Goal: Transaction & Acquisition: Purchase product/service

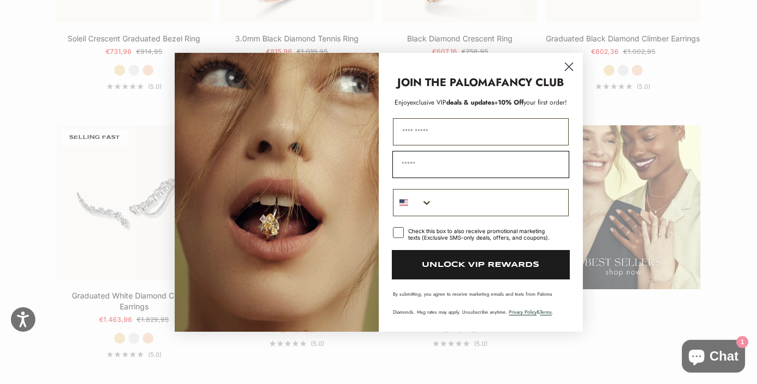
scroll to position [1237, 0]
click at [572, 70] on icon "Close dialog" at bounding box center [569, 67] width 8 height 8
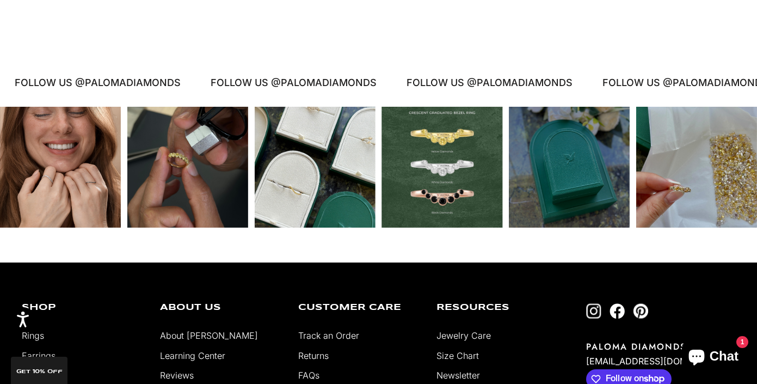
scroll to position [2153, 0]
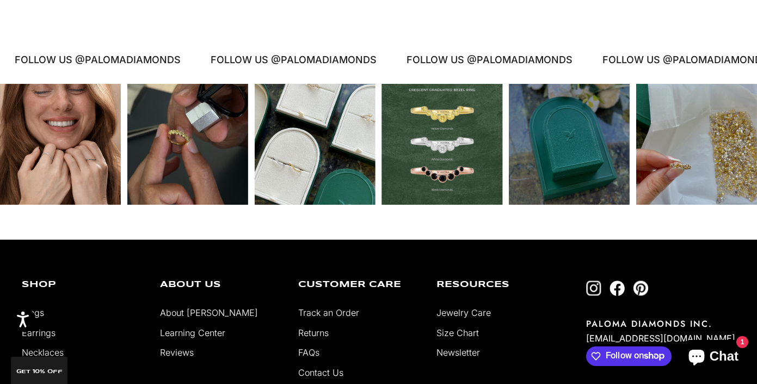
scroll to position [2162, 0]
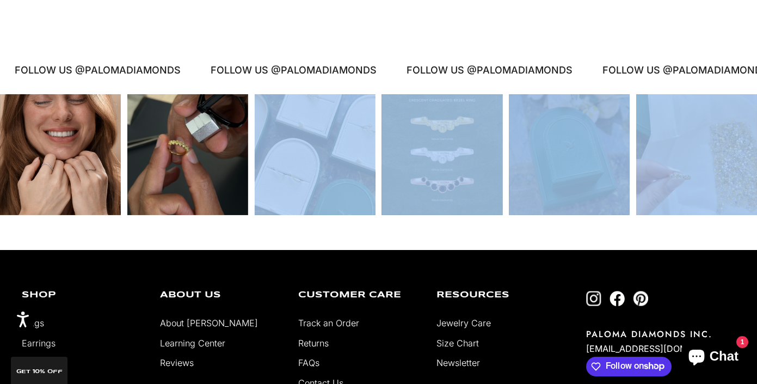
drag, startPoint x: 663, startPoint y: 126, endPoint x: 231, endPoint y: 124, distance: 431.8
click at [231, 124] on div at bounding box center [378, 154] width 757 height 121
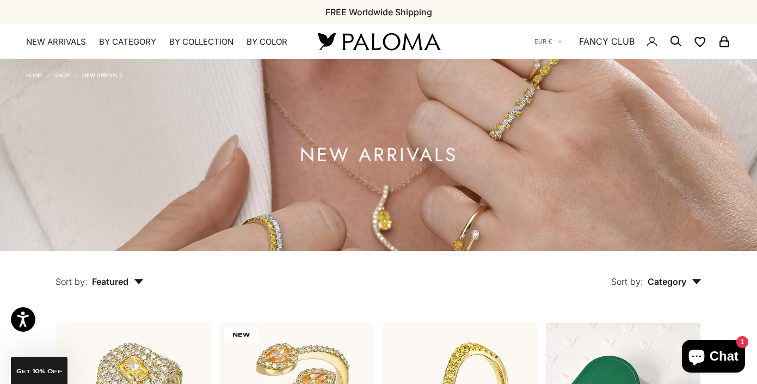
scroll to position [0, 0]
click at [68, 39] on link "NEW ARRIVALS" at bounding box center [56, 41] width 60 height 11
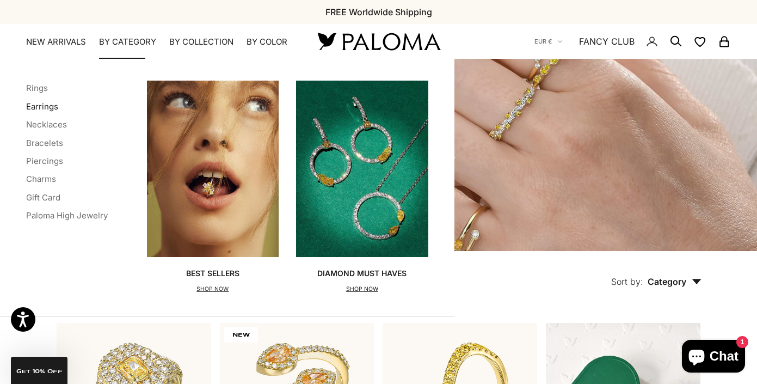
click at [41, 103] on link "Earrings" at bounding box center [42, 106] width 32 height 10
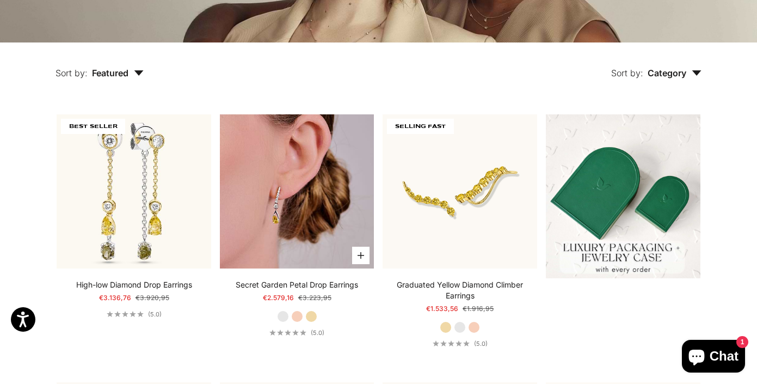
scroll to position [209, 0]
click at [316, 194] on img at bounding box center [297, 191] width 155 height 155
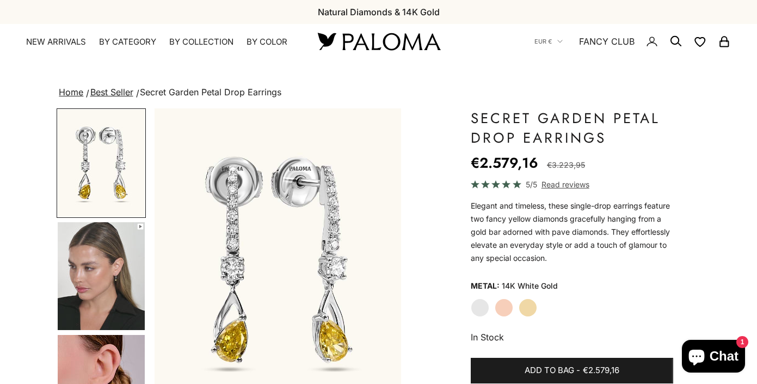
click at [526, 310] on label "Yellow Gold" at bounding box center [528, 307] width 19 height 19
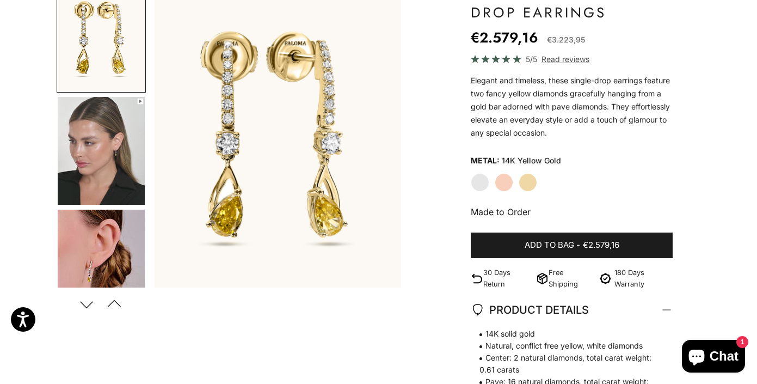
scroll to position [161, 0]
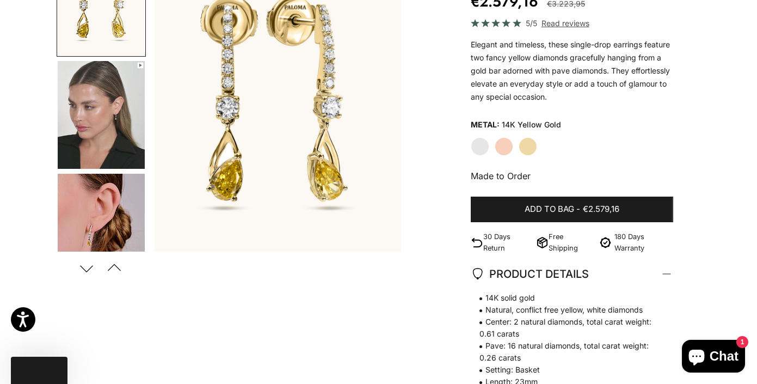
click at [108, 222] on img "Go to item 5" at bounding box center [101, 228] width 87 height 108
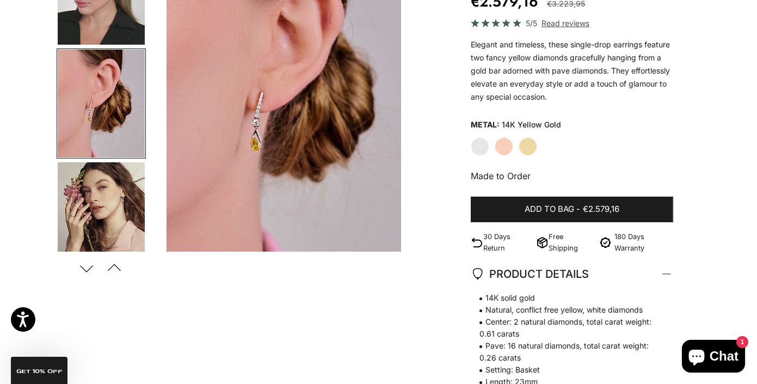
scroll to position [127, 0]
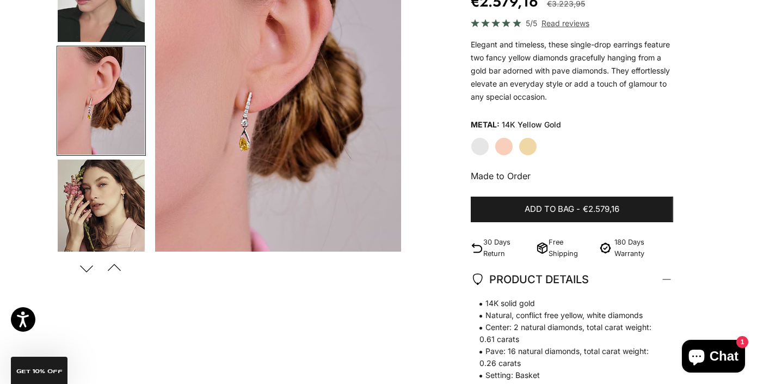
click at [106, 197] on img "Go to item 6" at bounding box center [101, 214] width 87 height 108
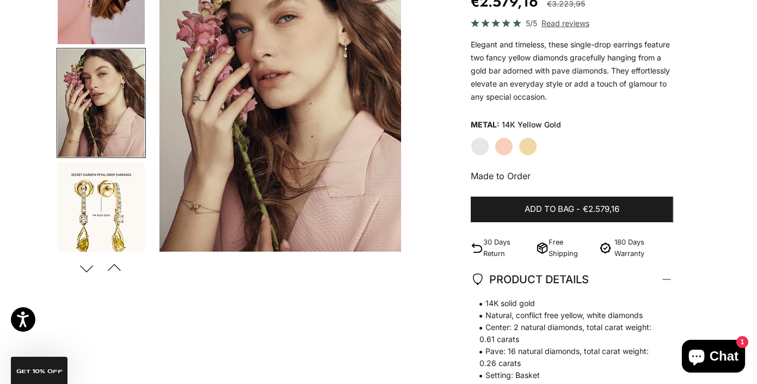
scroll to position [0, 779]
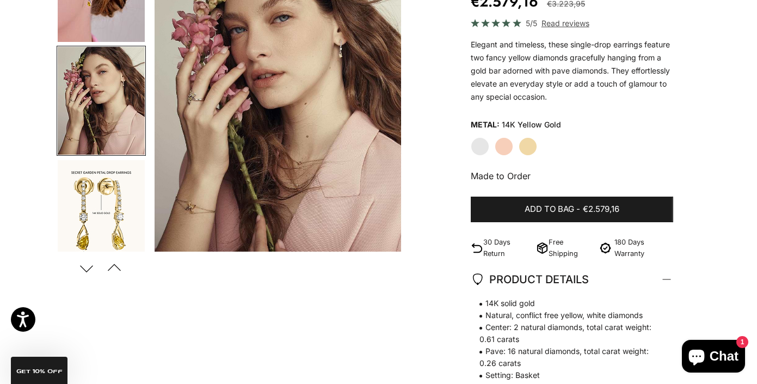
click at [106, 197] on img "Go to item 7" at bounding box center [101, 214] width 87 height 108
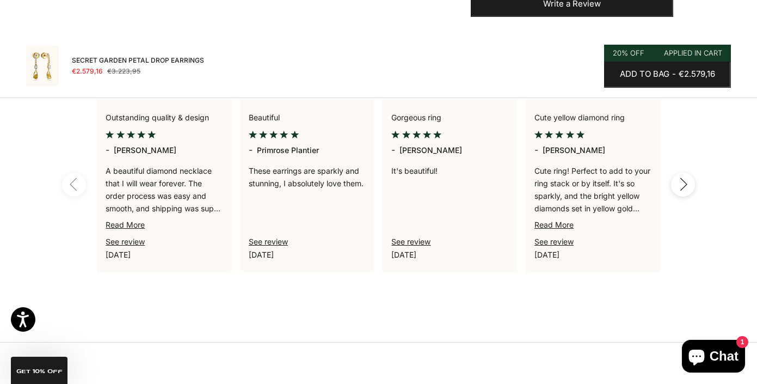
scroll to position [738, 0]
click at [681, 181] on icon "button" at bounding box center [683, 184] width 12 height 14
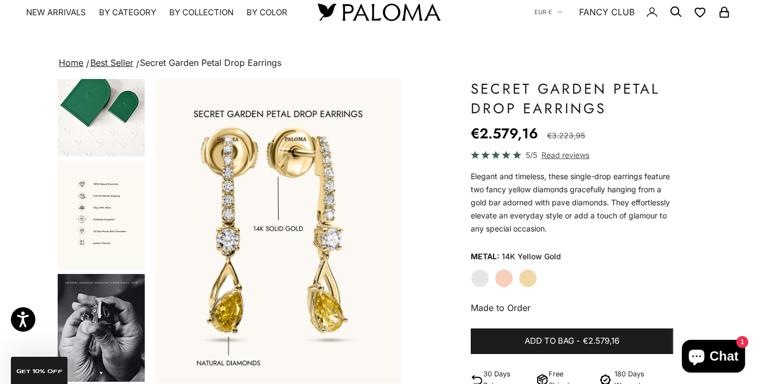
scroll to position [44, 0]
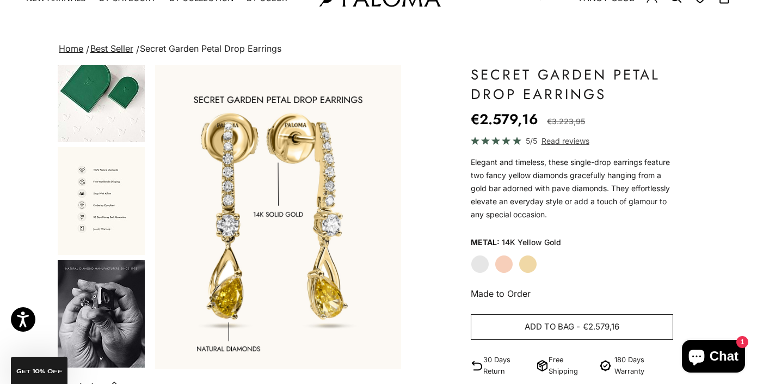
click at [534, 329] on span "Add to bag" at bounding box center [550, 327] width 50 height 14
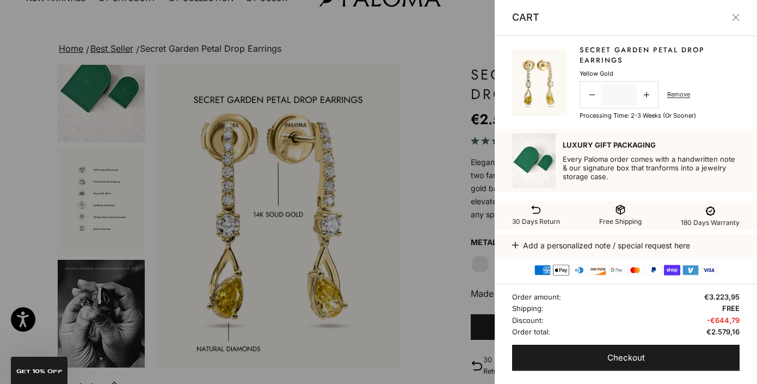
click at [418, 181] on div at bounding box center [378, 192] width 757 height 384
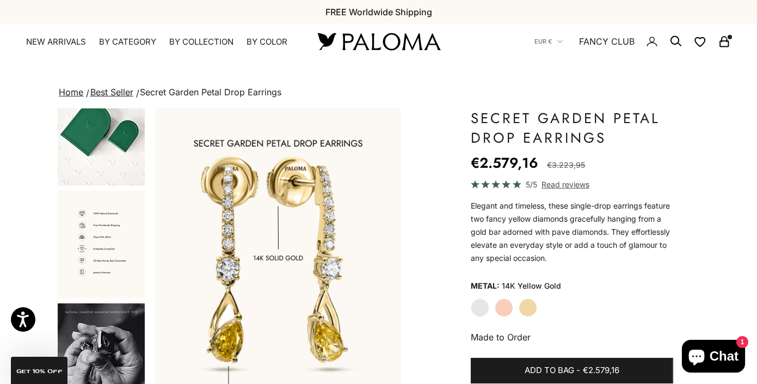
scroll to position [0, 0]
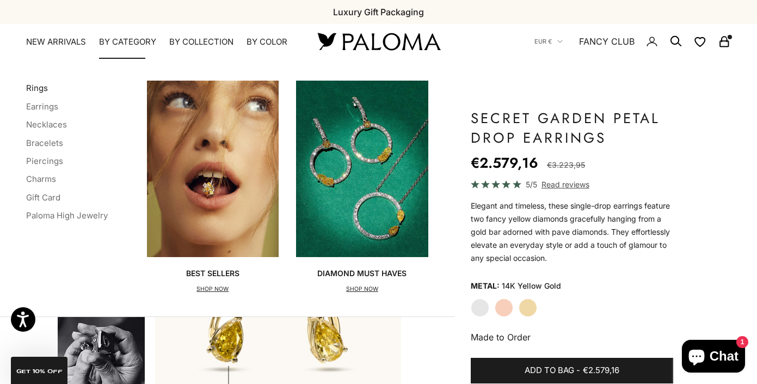
click at [33, 87] on link "Rings" at bounding box center [37, 88] width 22 height 10
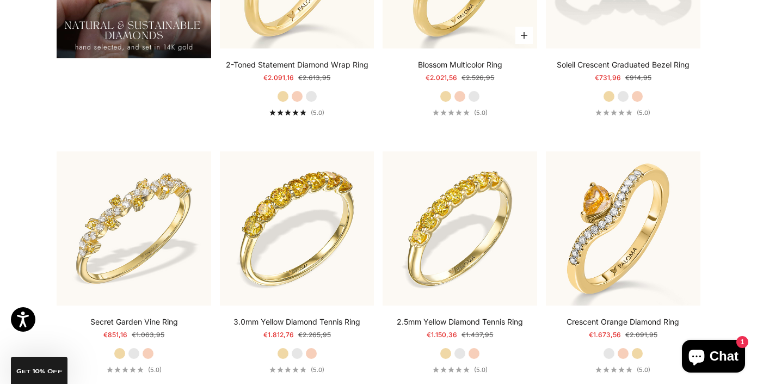
scroll to position [989, 0]
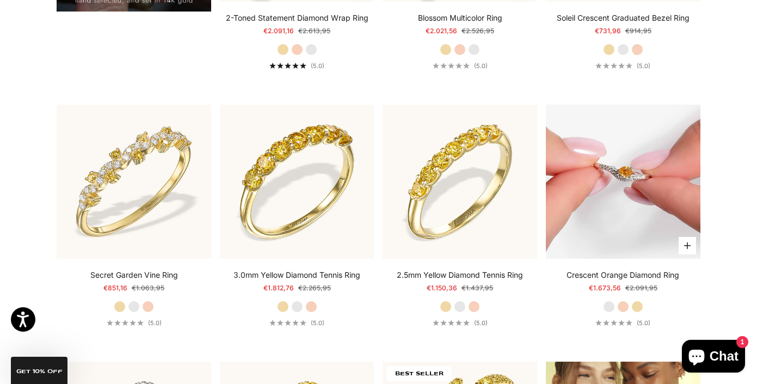
click at [596, 221] on img at bounding box center [623, 182] width 155 height 155
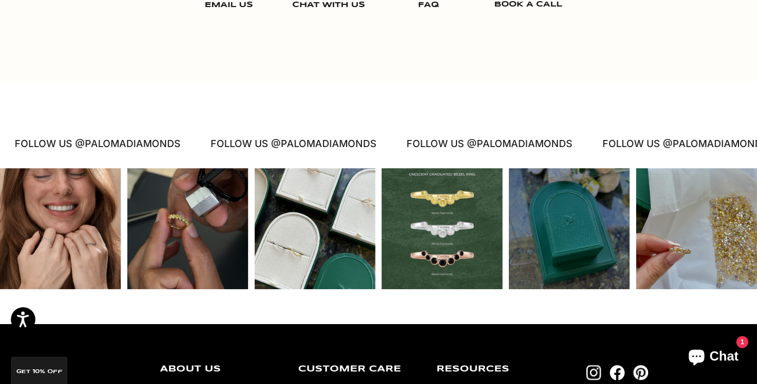
scroll to position [1644, 0]
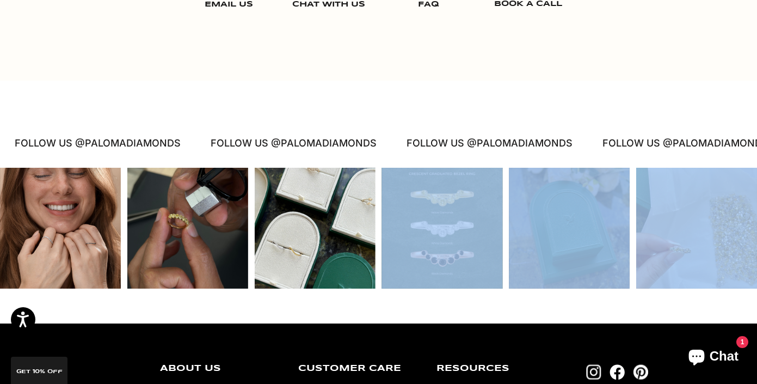
drag, startPoint x: 706, startPoint y: 243, endPoint x: 333, endPoint y: 247, distance: 373.0
click at [333, 247] on div at bounding box center [378, 228] width 757 height 121
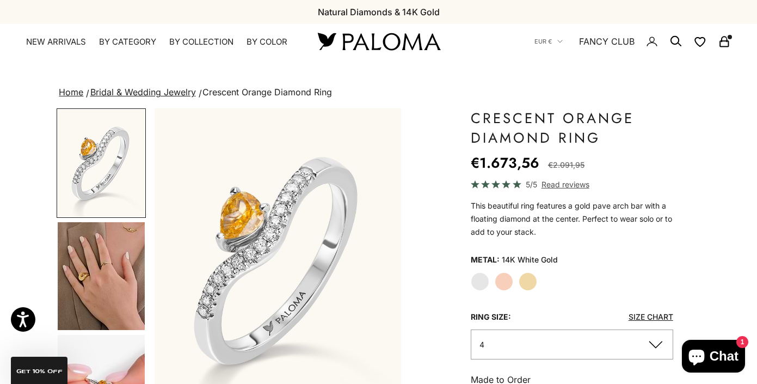
scroll to position [0, 0]
click at [531, 284] on label "Yellow Gold" at bounding box center [528, 281] width 19 height 19
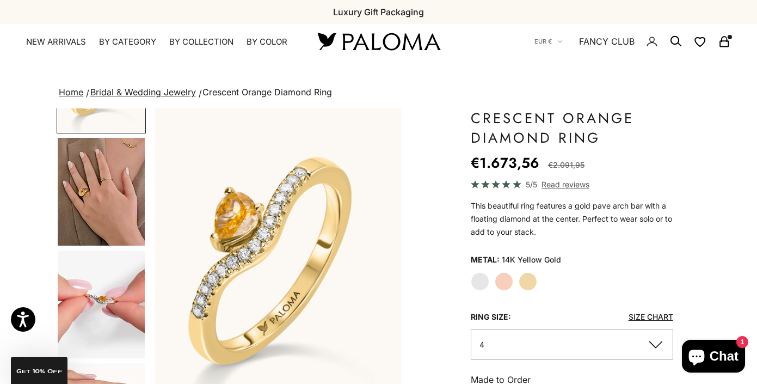
scroll to position [95, 0]
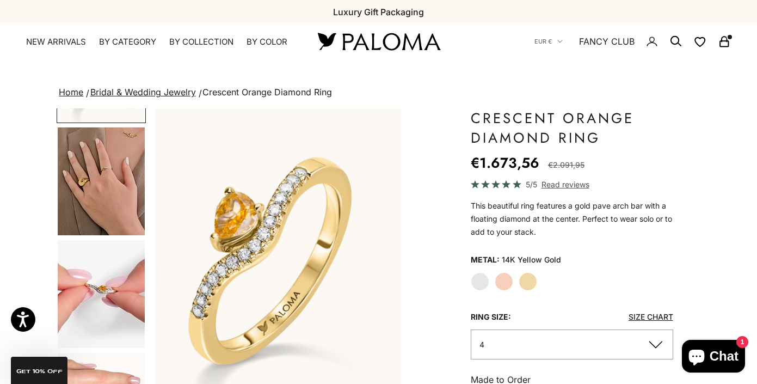
click at [111, 289] on img "Go to item 5" at bounding box center [101, 294] width 87 height 108
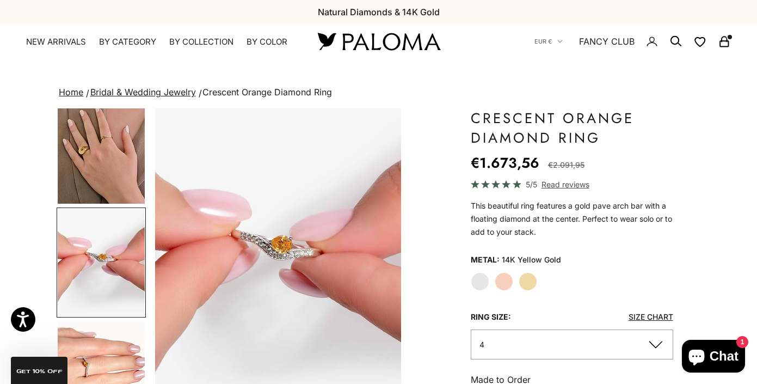
click at [109, 355] on img "Go to item 6" at bounding box center [101, 375] width 87 height 108
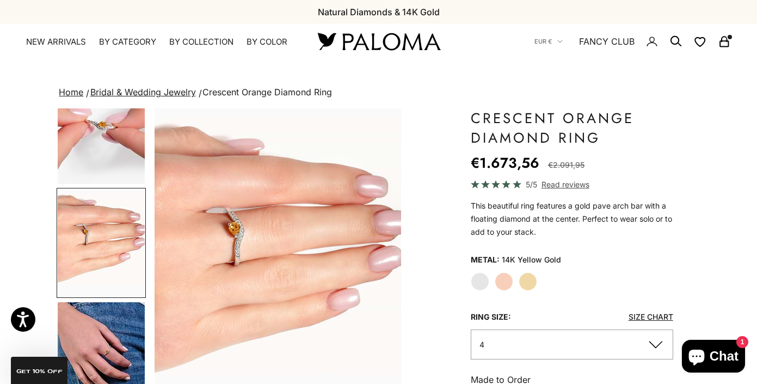
scroll to position [264, 0]
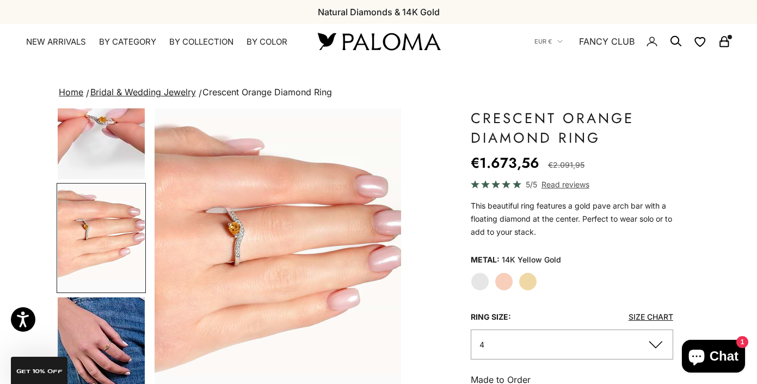
click at [109, 355] on img "Go to item 7" at bounding box center [101, 351] width 87 height 109
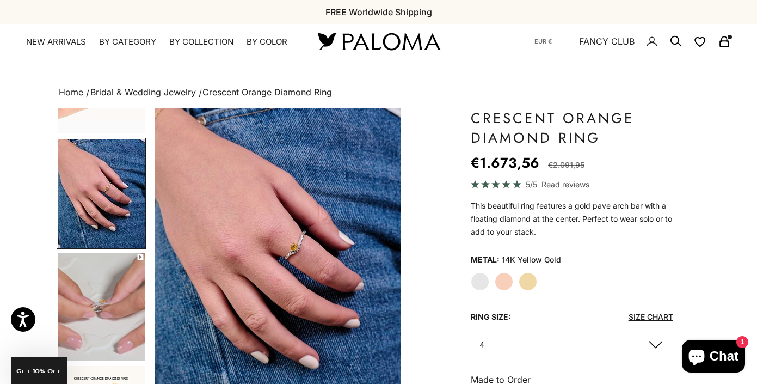
scroll to position [433, 0]
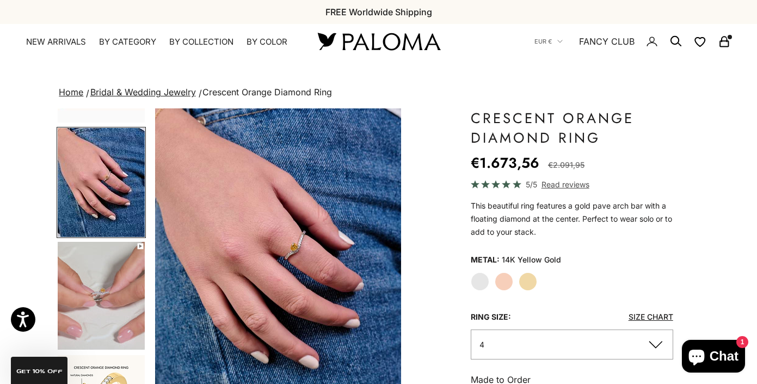
click at [114, 319] on img "Go to item 8" at bounding box center [101, 296] width 87 height 108
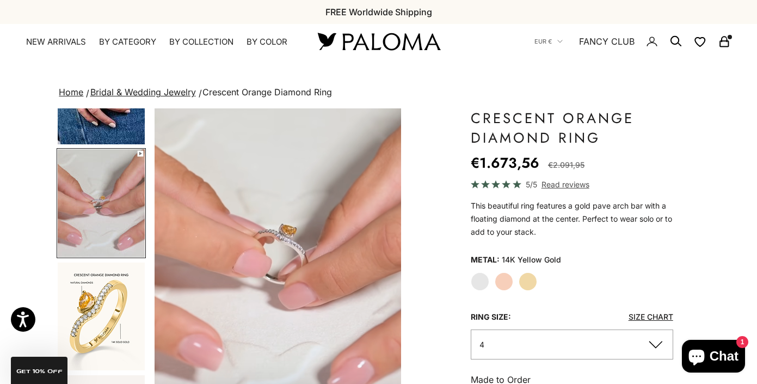
scroll to position [582, 0]
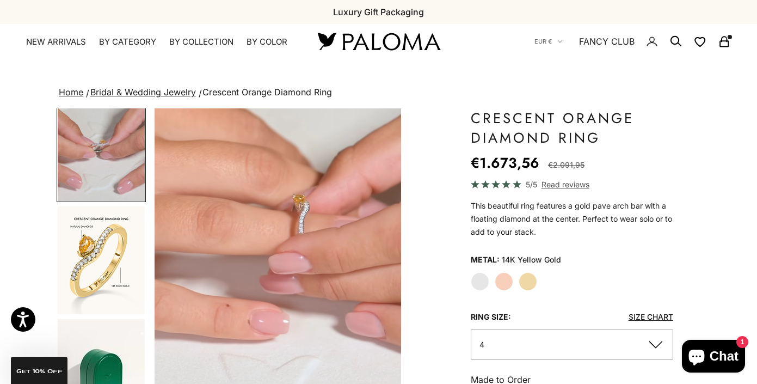
click at [118, 268] on img "Go to item 12" at bounding box center [101, 260] width 87 height 108
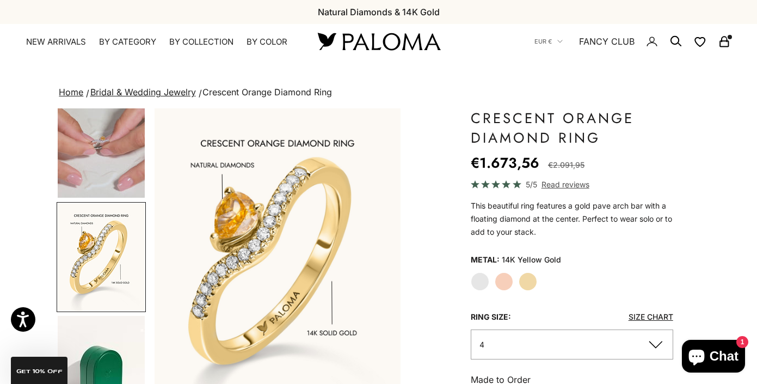
scroll to position [584, 0]
click at [654, 317] on link "Size Chart" at bounding box center [651, 316] width 45 height 9
click at [517, 343] on button "4" at bounding box center [572, 344] width 203 height 30
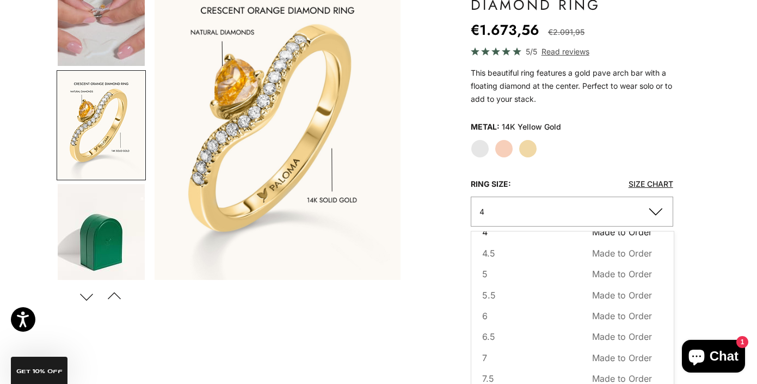
scroll to position [19, 0]
click at [518, 252] on button "4.5 Made to Order Sold out" at bounding box center [567, 252] width 170 height 14
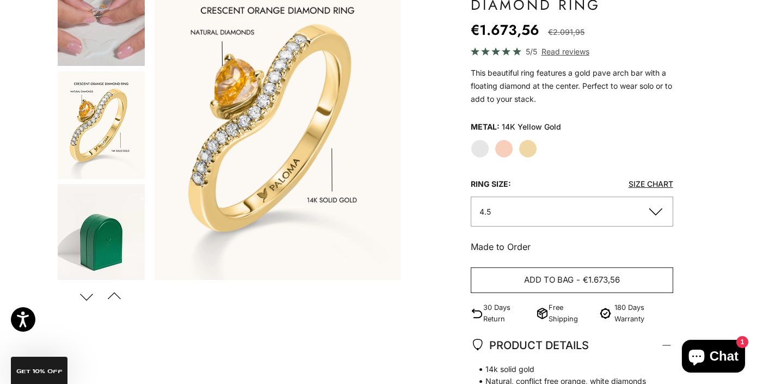
click at [536, 273] on span "Add to bag" at bounding box center [549, 280] width 50 height 14
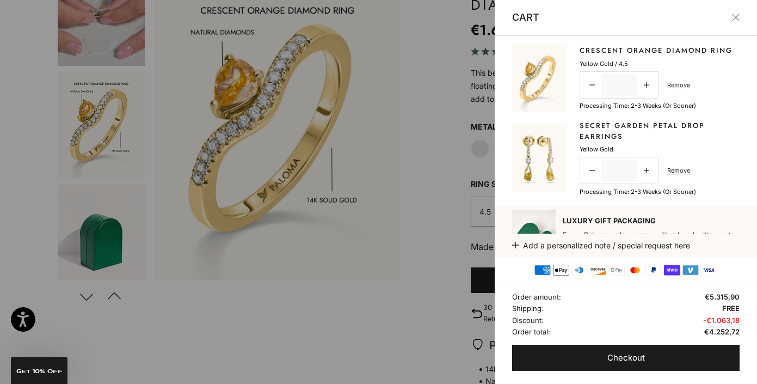
click at [453, 191] on div at bounding box center [378, 192] width 757 height 384
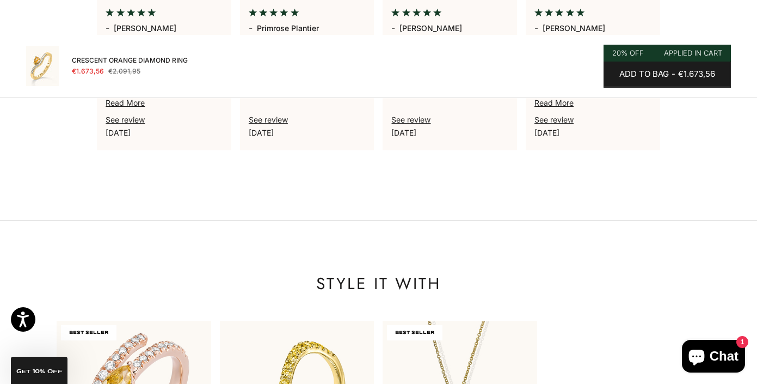
scroll to position [964, 0]
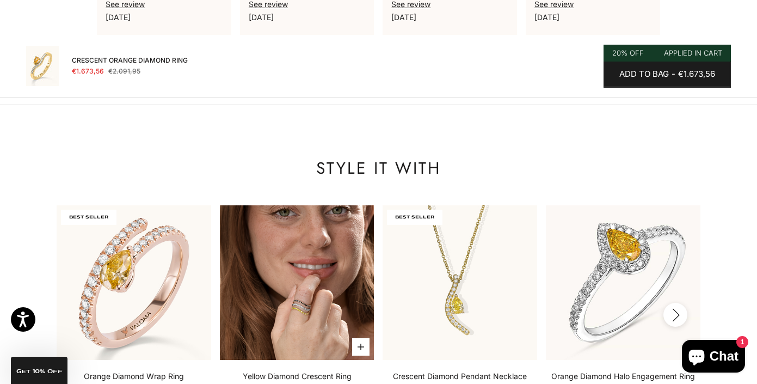
click at [313, 299] on img at bounding box center [297, 282] width 155 height 155
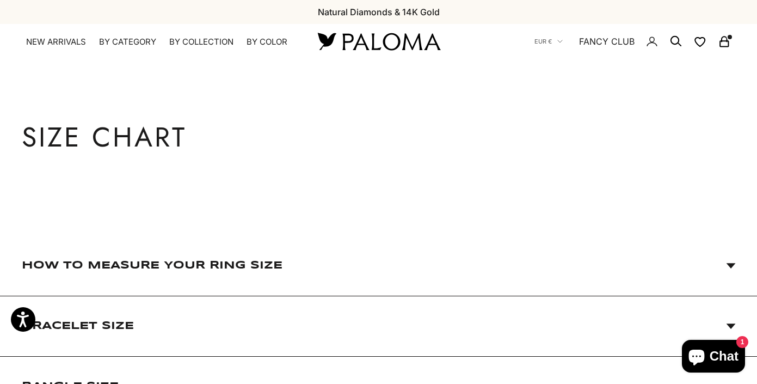
click at [294, 273] on span "How to Measure Your Ring Size" at bounding box center [379, 265] width 714 height 60
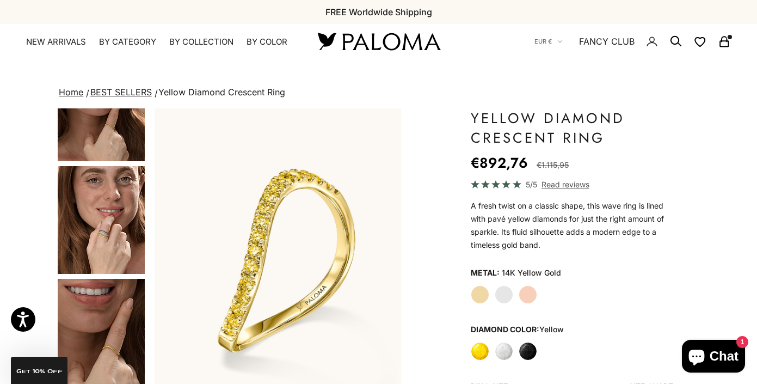
scroll to position [195, 0]
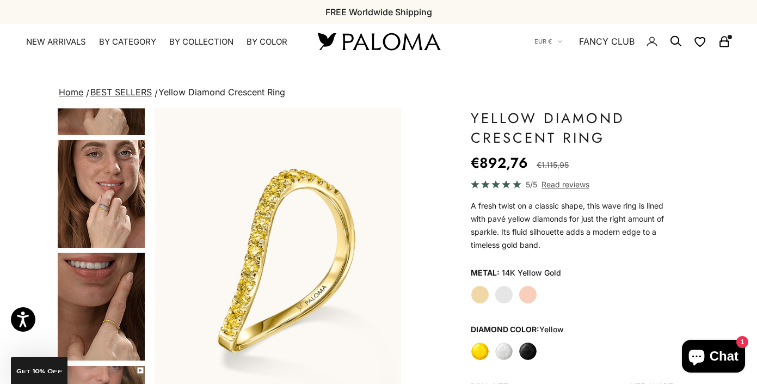
click at [117, 203] on img "Go to item 5" at bounding box center [101, 194] width 87 height 108
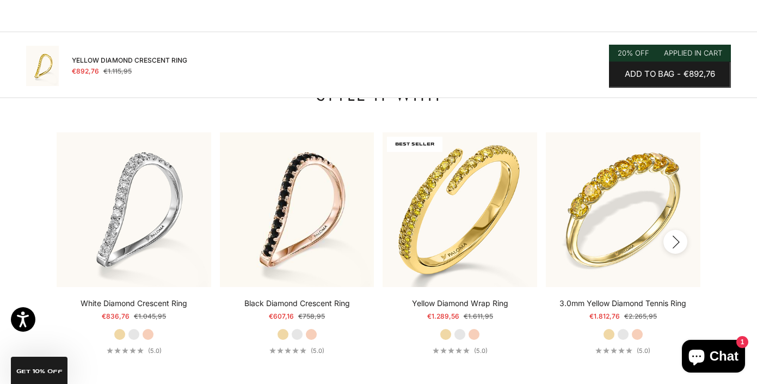
scroll to position [1155, 0]
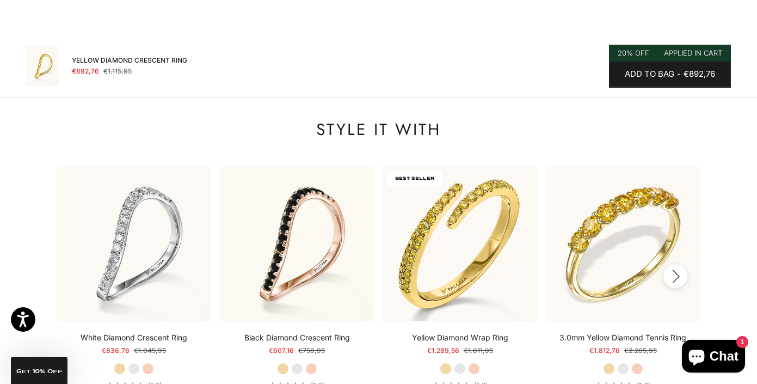
click at [677, 270] on button "Next" at bounding box center [676, 276] width 24 height 24
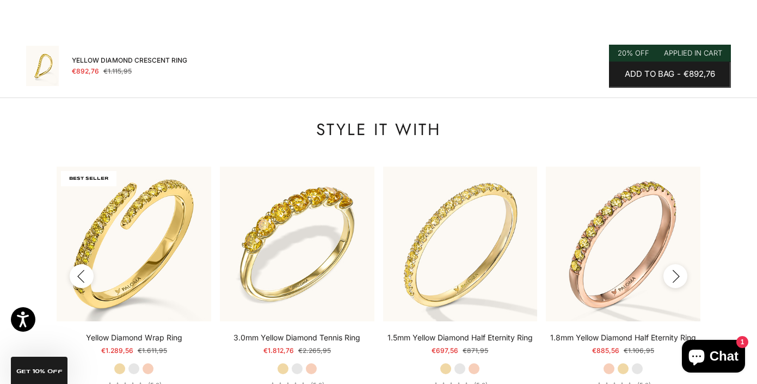
click at [677, 270] on icon "button" at bounding box center [676, 277] width 12 height 14
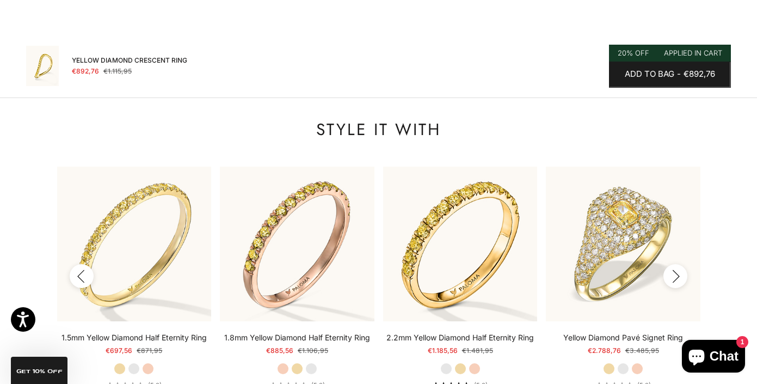
click at [677, 270] on icon "button" at bounding box center [676, 277] width 12 height 14
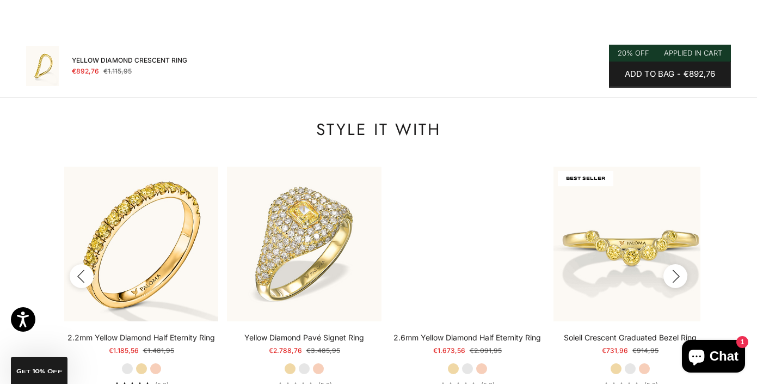
scroll to position [0, 979]
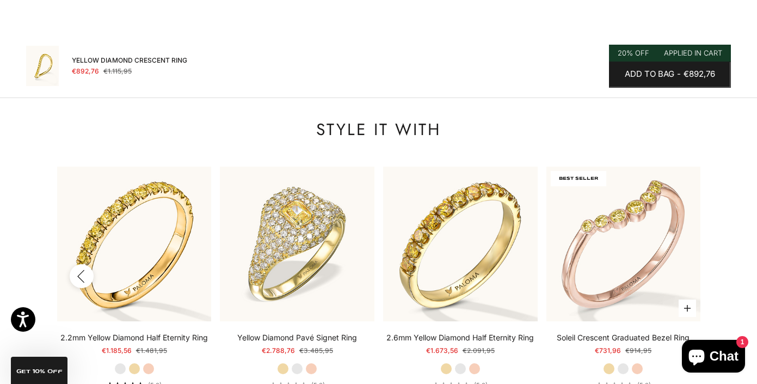
click at [600, 254] on img at bounding box center [624, 244] width 155 height 155
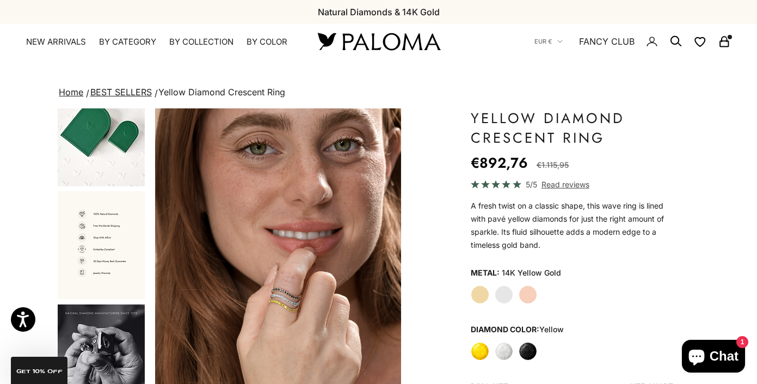
scroll to position [0, 0]
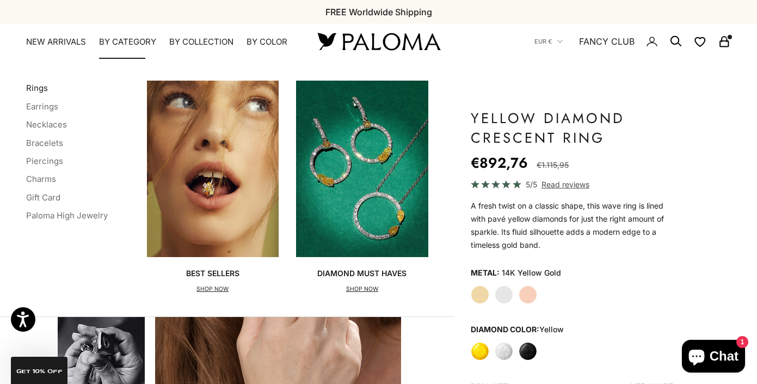
click at [40, 89] on link "Rings" at bounding box center [37, 88] width 22 height 10
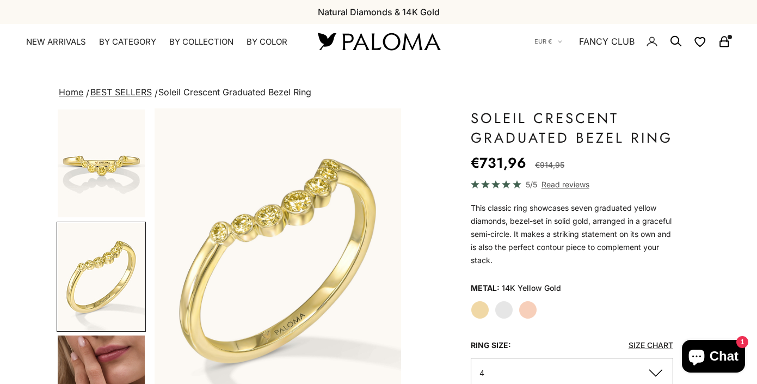
scroll to position [105, 0]
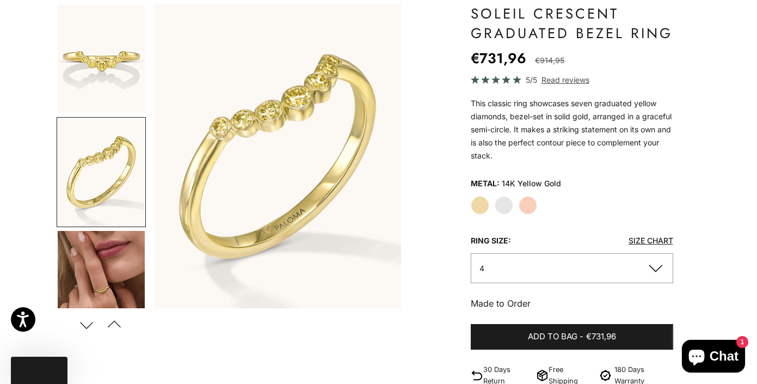
click at [517, 274] on button "4" at bounding box center [572, 268] width 203 height 30
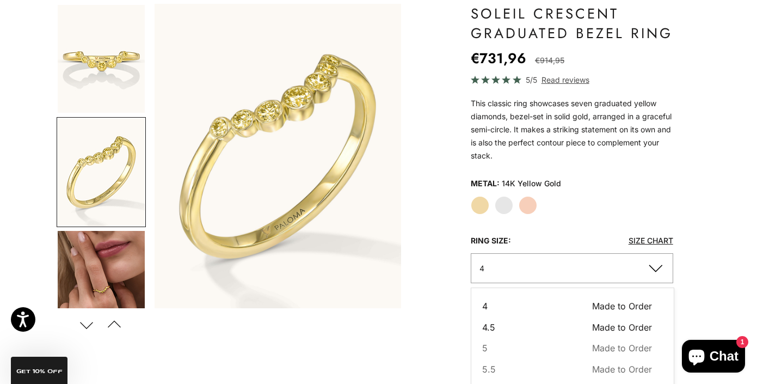
click at [507, 330] on button "4.5 Made to Order Sold out" at bounding box center [567, 327] width 170 height 14
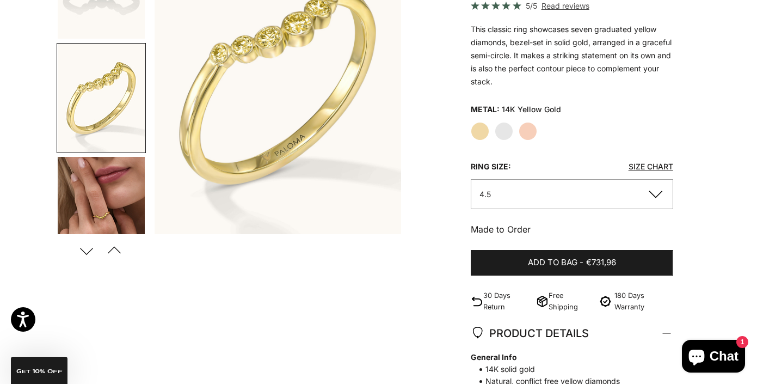
scroll to position [182, 0]
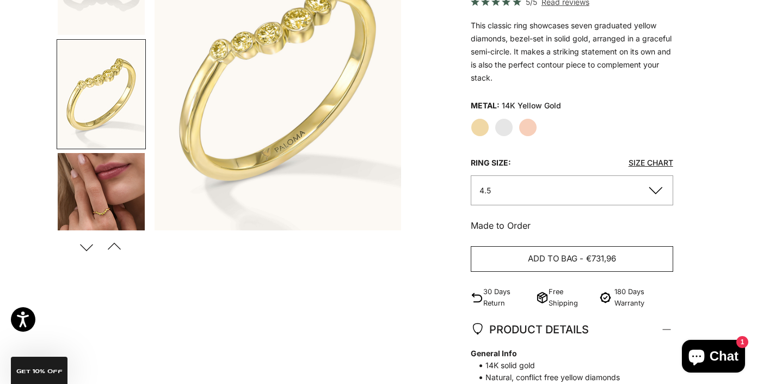
click at [533, 256] on span "Add to bag" at bounding box center [553, 259] width 50 height 14
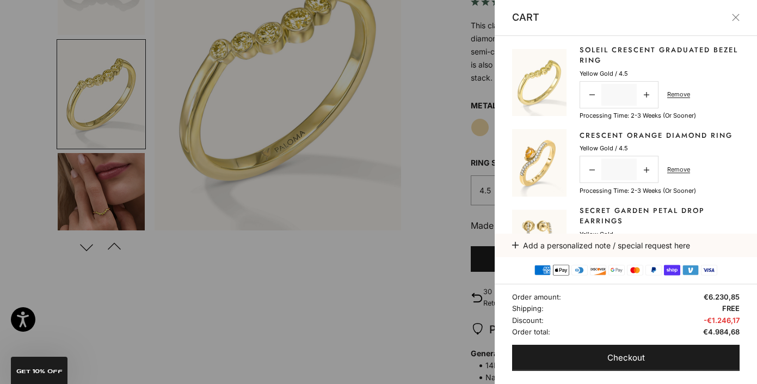
click at [463, 212] on div at bounding box center [378, 192] width 757 height 384
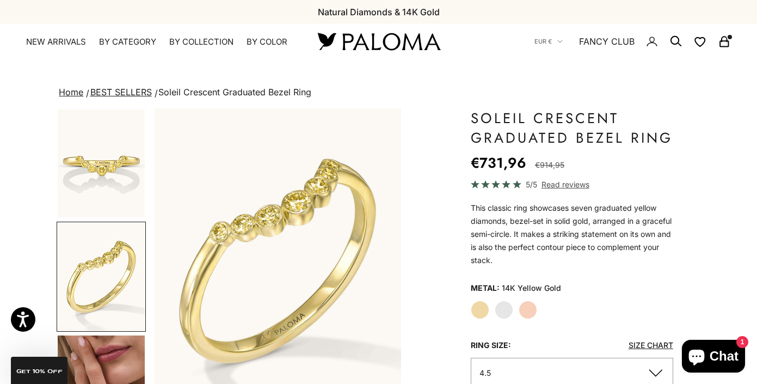
scroll to position [0, 0]
click at [504, 309] on label "White Gold" at bounding box center [504, 310] width 19 height 19
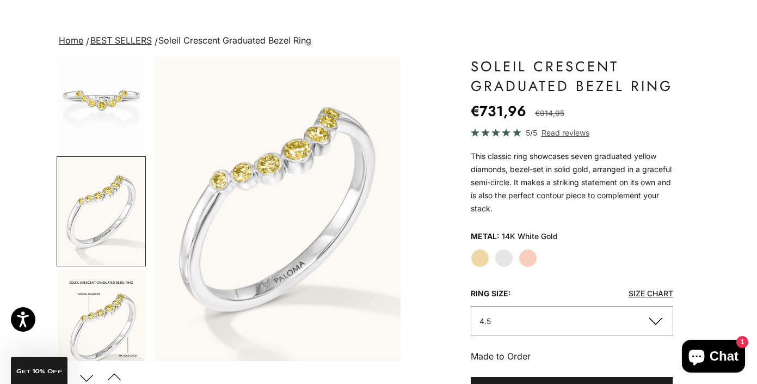
scroll to position [149, 0]
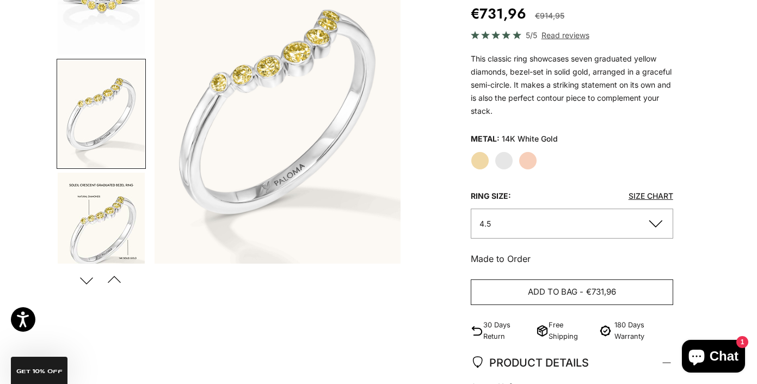
click at [560, 289] on span "Add to bag" at bounding box center [553, 292] width 50 height 14
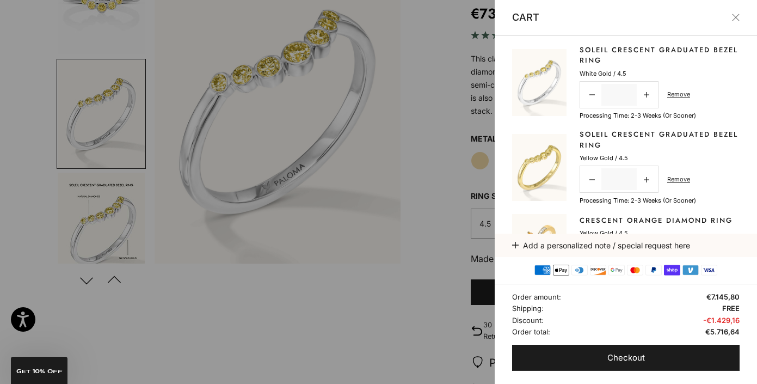
scroll to position [205, 0]
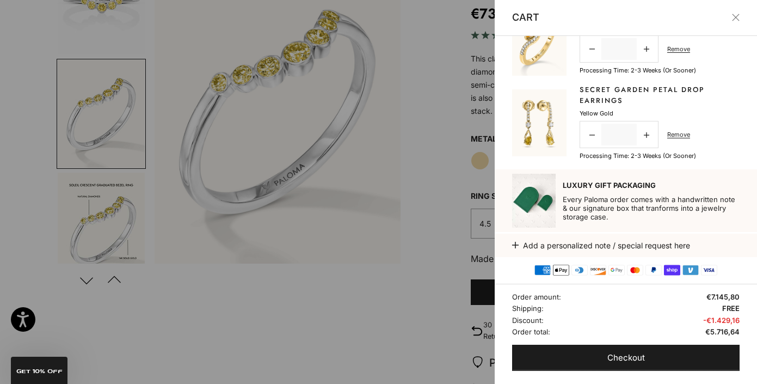
click at [469, 181] on div at bounding box center [378, 192] width 757 height 384
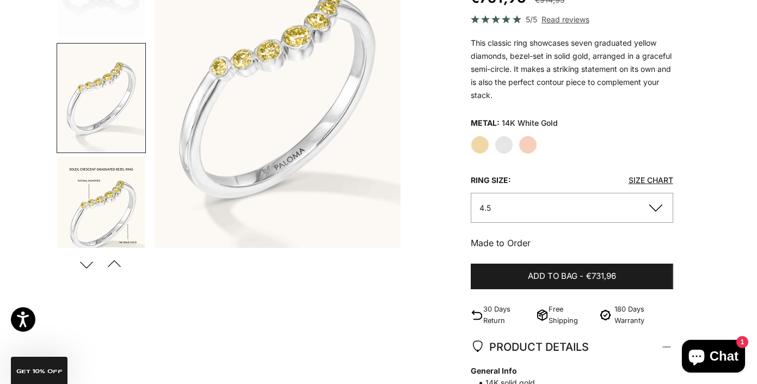
scroll to position [261, 0]
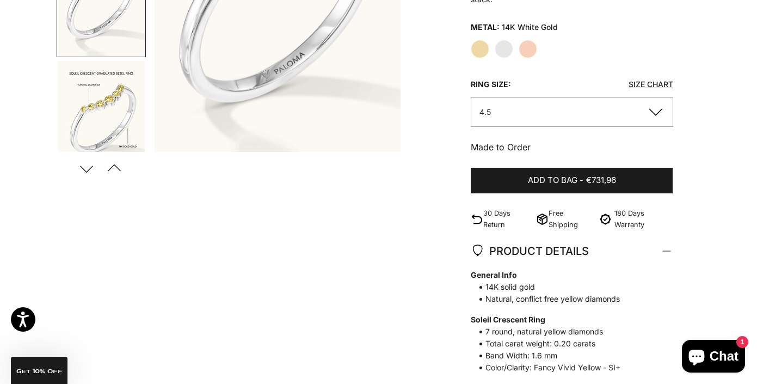
click at [115, 169] on button "Previous" at bounding box center [114, 168] width 25 height 25
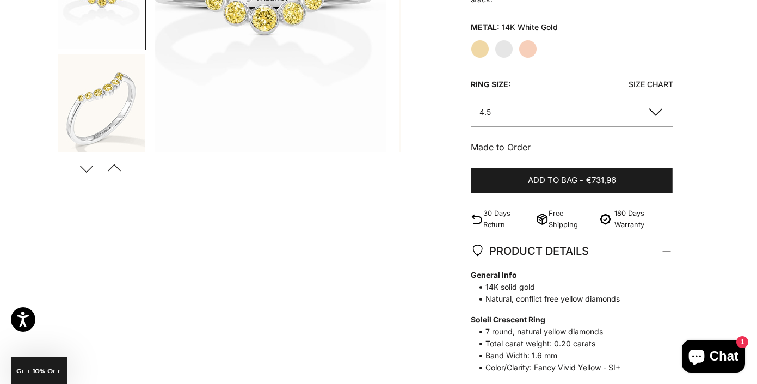
scroll to position [0, 1298]
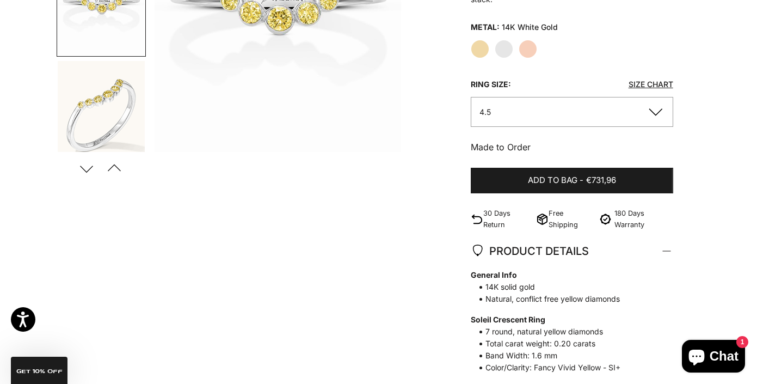
click at [115, 169] on button "Previous" at bounding box center [114, 168] width 25 height 25
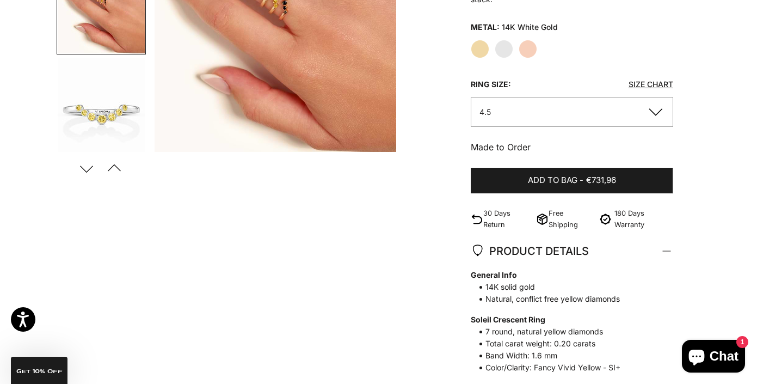
scroll to position [0, 1038]
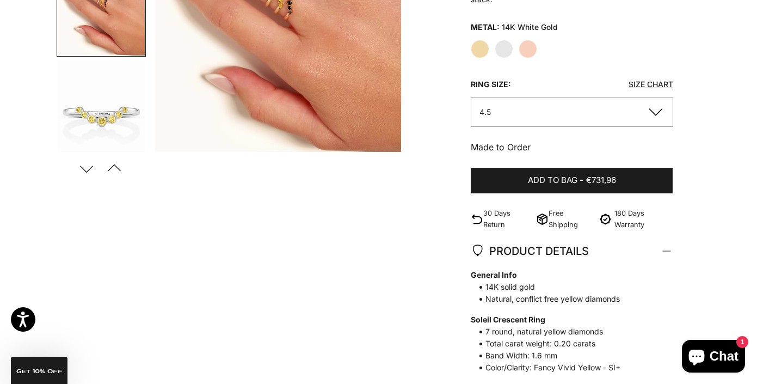
click at [115, 169] on button "Previous" at bounding box center [114, 168] width 25 height 25
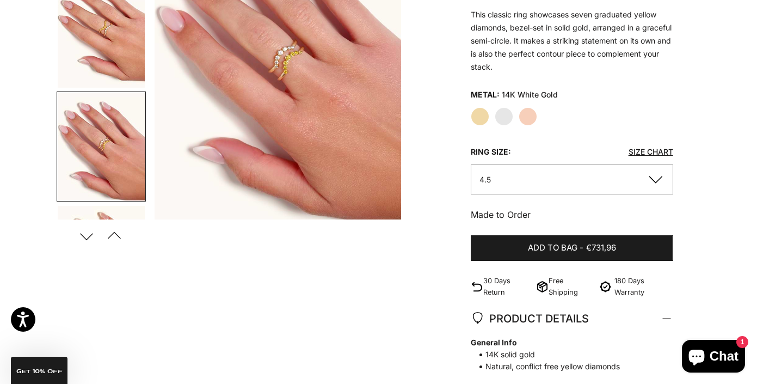
scroll to position [55, 0]
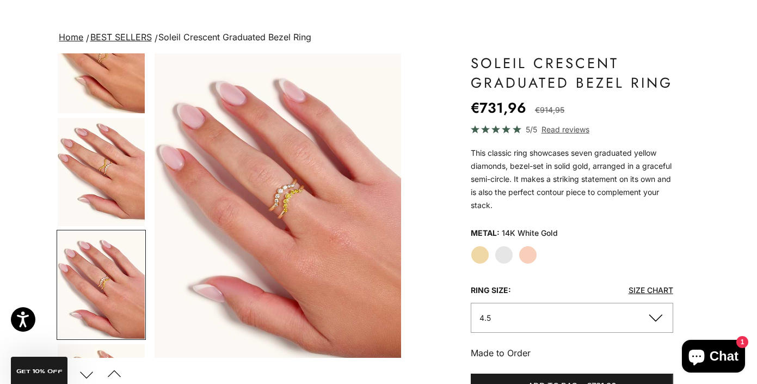
click at [111, 173] on img "Go to item 7" at bounding box center [101, 172] width 87 height 108
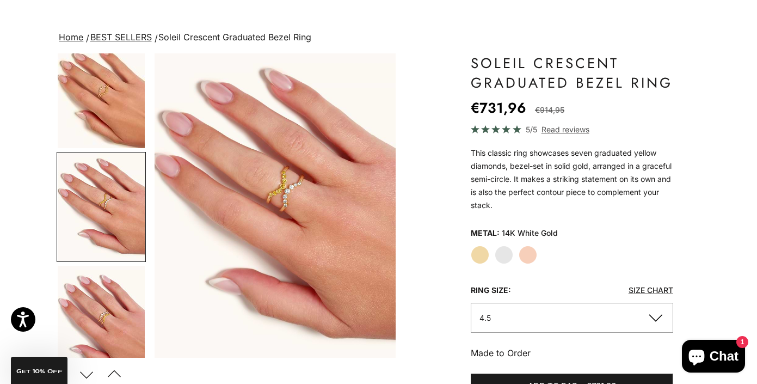
scroll to position [0, 519]
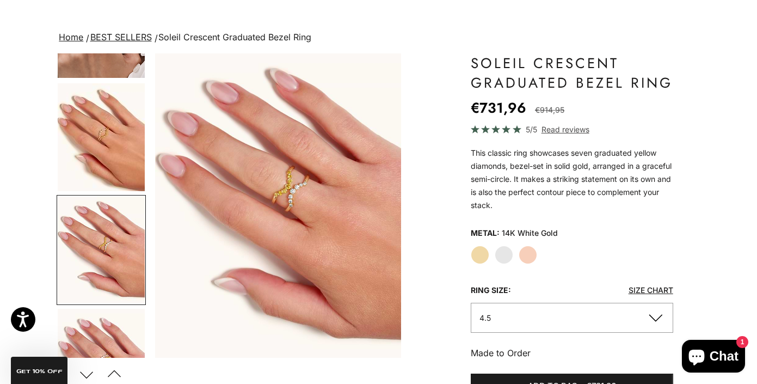
click at [103, 151] on img "Go to item 6" at bounding box center [101, 137] width 87 height 108
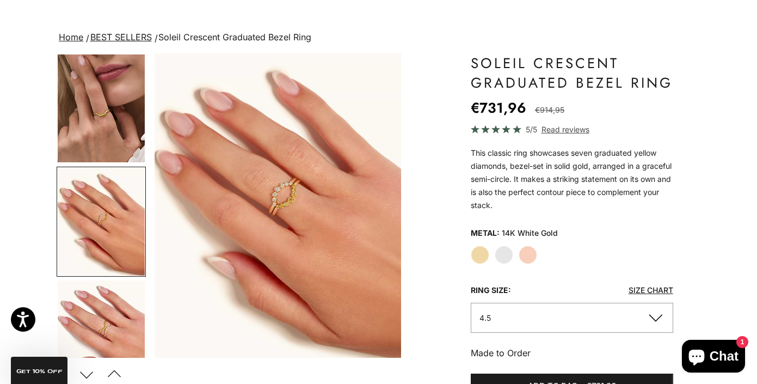
scroll to position [0, 0]
click at [112, 124] on img "Go to item 4" at bounding box center [101, 108] width 87 height 108
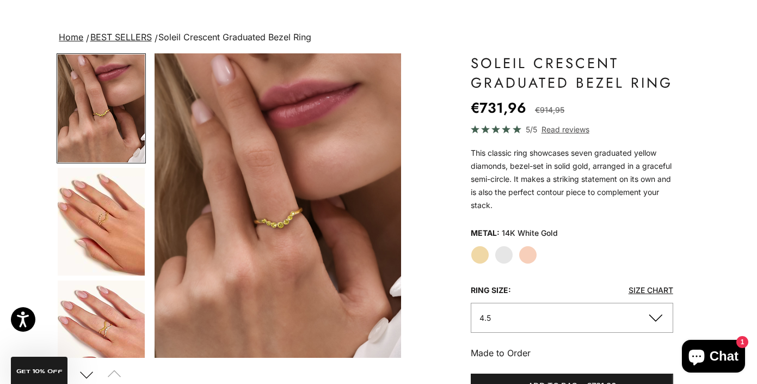
click at [111, 198] on img "Go to item 6" at bounding box center [101, 222] width 87 height 108
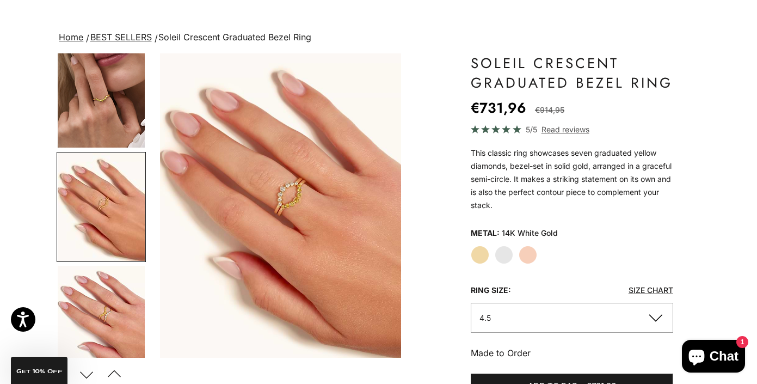
scroll to position [0, 260]
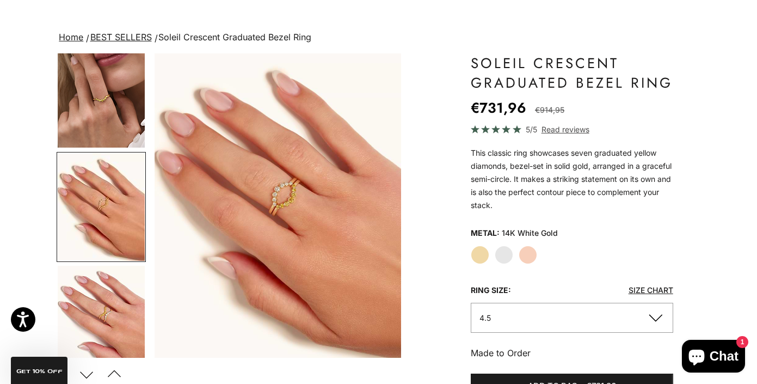
click at [482, 252] on label "Yellow Gold" at bounding box center [480, 255] width 19 height 19
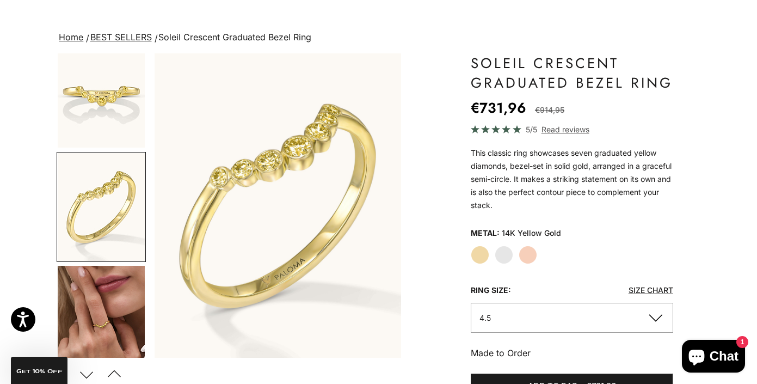
click at [499, 254] on label "White Gold" at bounding box center [504, 255] width 19 height 19
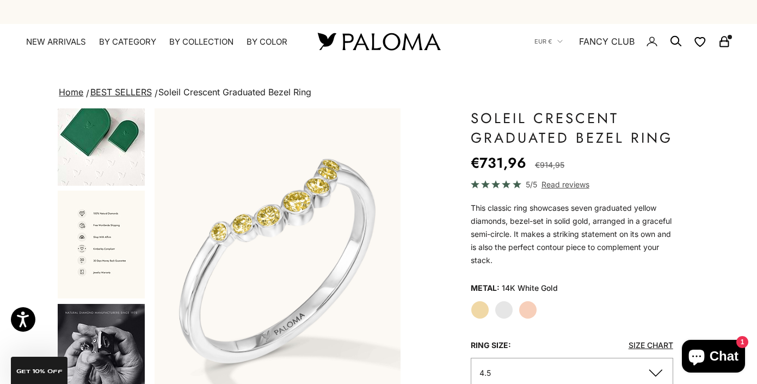
click at [727, 34] on nav "EUR € Country Afghanistan (AFN ؋) Åland Islands (EUR €) Albania (ALL L) Algeria…" at bounding box center [633, 41] width 197 height 35
click at [724, 41] on rect "Secondary navigation" at bounding box center [724, 43] width 8 height 5
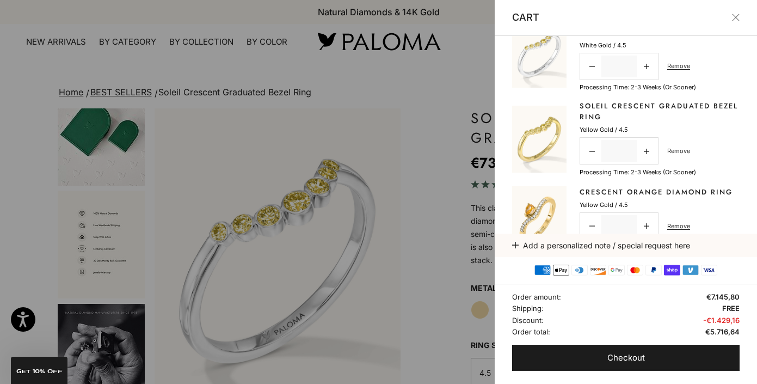
click at [685, 149] on link "Remove" at bounding box center [679, 151] width 23 height 10
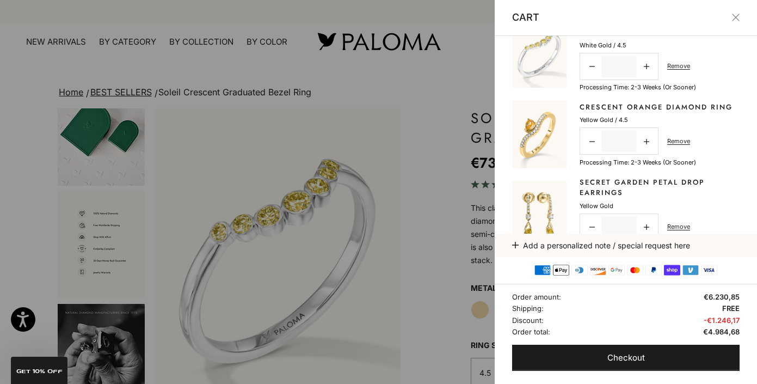
click at [412, 173] on div at bounding box center [378, 192] width 757 height 384
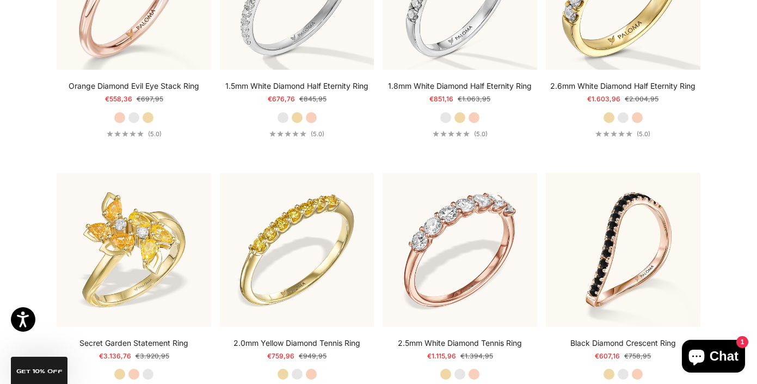
scroll to position [3438, 0]
